Goal: Ask a question

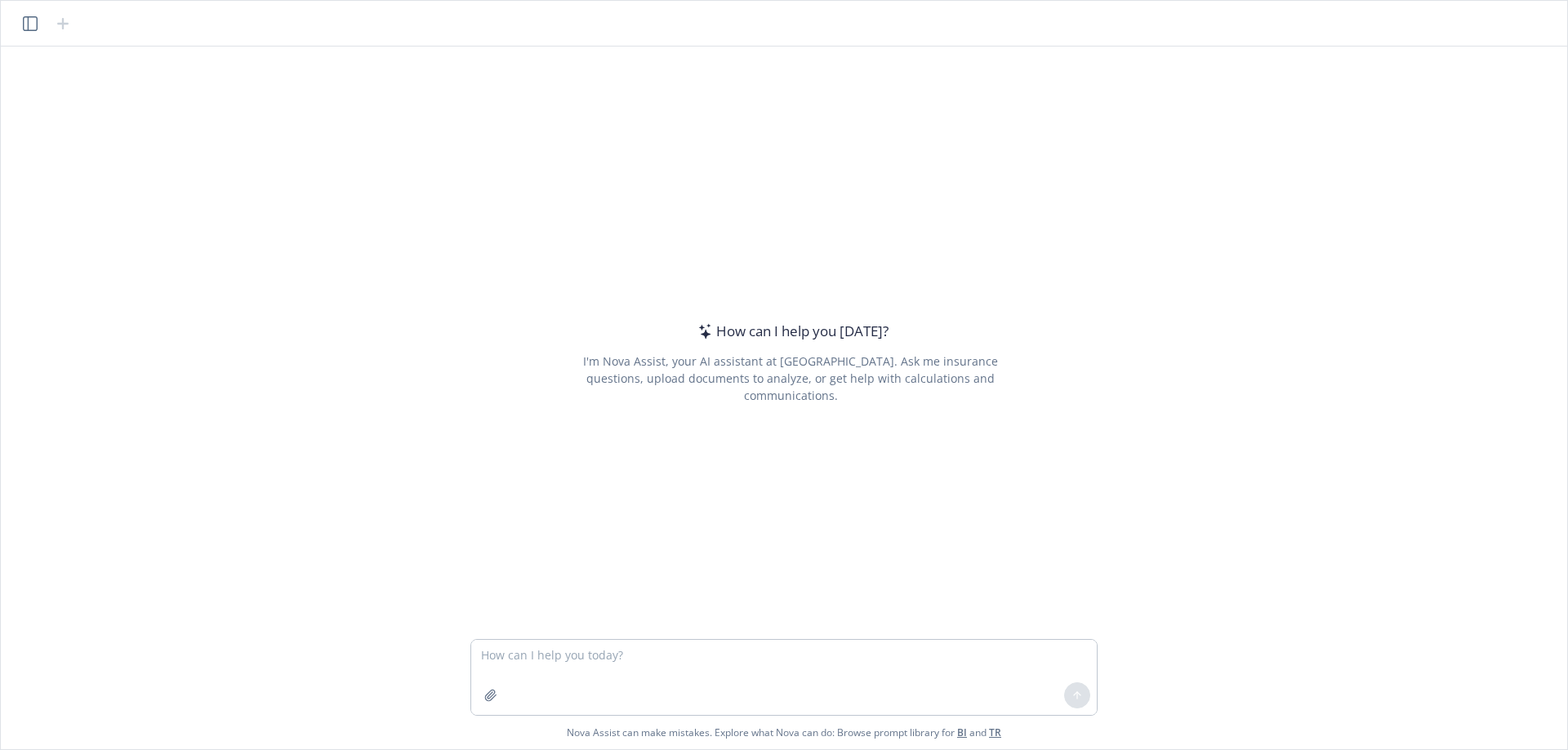
click at [557, 660] on textarea at bounding box center [783, 677] width 625 height 75
type textarea "Best time to visit [GEOGRAPHIC_DATA]"
